Goal: Task Accomplishment & Management: Use online tool/utility

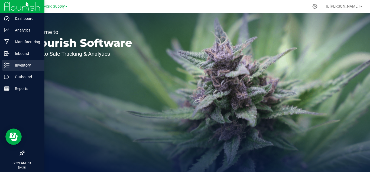
click at [12, 63] on p "Inventory" at bounding box center [25, 65] width 33 height 7
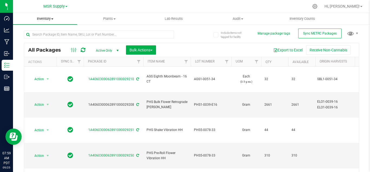
click at [48, 19] on span "Inventory" at bounding box center [45, 18] width 64 height 5
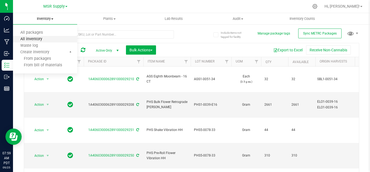
click at [36, 38] on span "All inventory" at bounding box center [31, 39] width 37 height 5
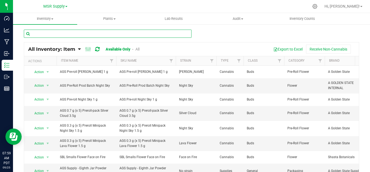
click at [75, 34] on input "text" at bounding box center [108, 34] width 168 height 8
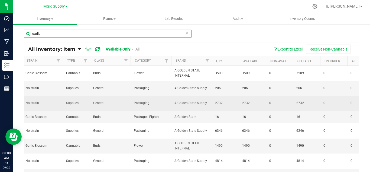
scroll to position [0, 152]
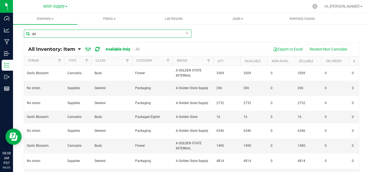
type input "g"
type input "manzanita"
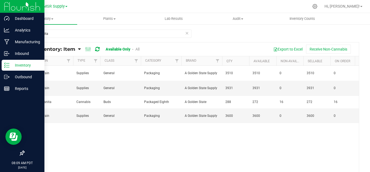
click at [29, 63] on p "Inventory" at bounding box center [25, 65] width 33 height 7
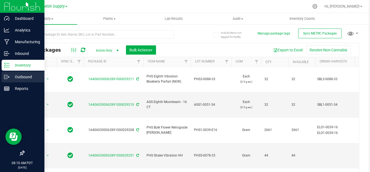
click at [24, 77] on p "Outbound" at bounding box center [25, 76] width 33 height 7
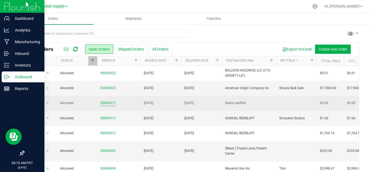
click at [108, 101] on link "00009517" at bounding box center [108, 102] width 15 height 5
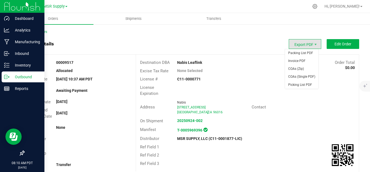
click at [303, 43] on span "Export PDF" at bounding box center [305, 44] width 33 height 10
click at [306, 51] on span "Packing List PDF" at bounding box center [302, 53] width 34 height 8
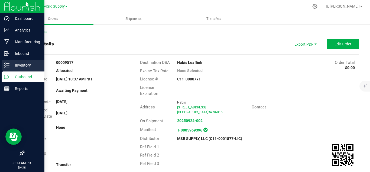
click at [28, 62] on p "Inventory" at bounding box center [25, 65] width 33 height 7
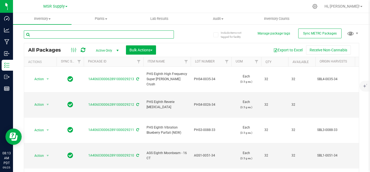
click at [61, 35] on input "text" at bounding box center [99, 34] width 150 height 8
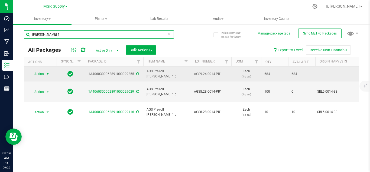
type input "[PERSON_NAME] 1"
click at [46, 73] on span "select" at bounding box center [48, 74] width 4 height 4
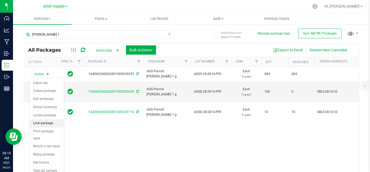
click at [48, 124] on li "Lock package" at bounding box center [47, 123] width 34 height 8
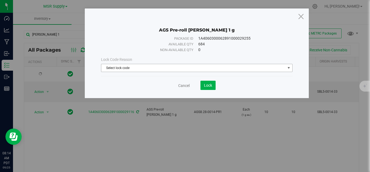
click at [174, 68] on span "Select lock code" at bounding box center [193, 68] width 184 height 8
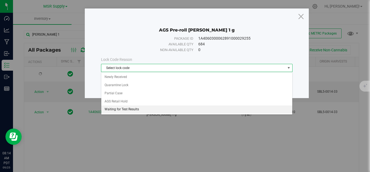
click at [130, 108] on li "Waiting for Test Results" at bounding box center [196, 109] width 191 height 8
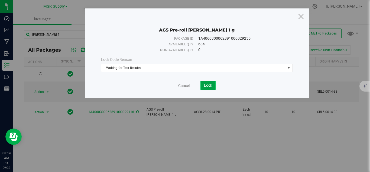
click at [206, 82] on button "Lock" at bounding box center [208, 84] width 15 height 9
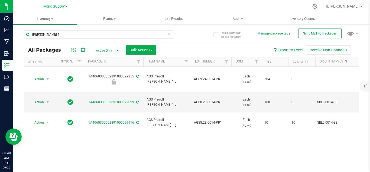
click at [167, 34] on icon at bounding box center [169, 33] width 4 height 7
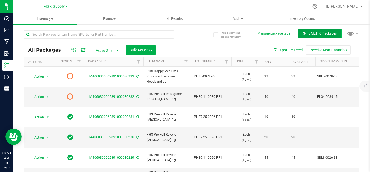
click at [318, 31] on span "Sync METRC Packages" at bounding box center [320, 33] width 34 height 4
drag, startPoint x: 319, startPoint y: 31, endPoint x: 231, endPoint y: 31, distance: 88.6
click at [319, 31] on button "Sync METRC Packages" at bounding box center [319, 33] width 43 height 10
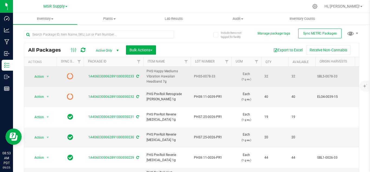
click at [136, 75] on icon at bounding box center [137, 76] width 3 height 3
